Goal: Use online tool/utility: Use online tool/utility

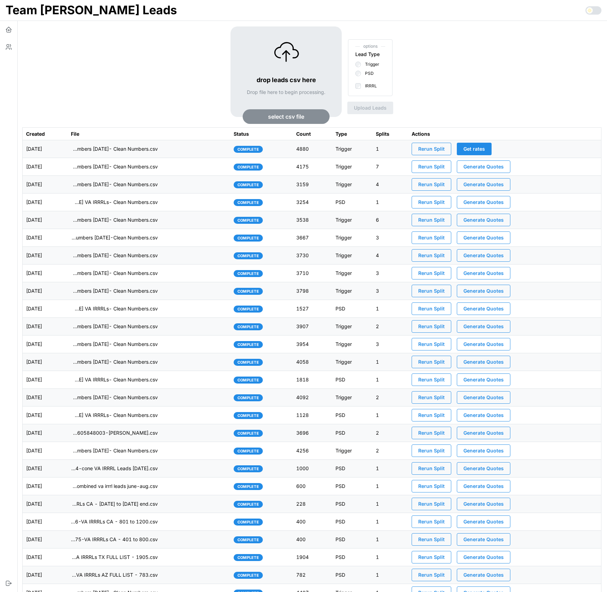
click at [82, 75] on div "drop leads csv here Drop file here to begin processing. select csv file options…" at bounding box center [312, 76] width 580 height 101
